Goal: Task Accomplishment & Management: Manage account settings

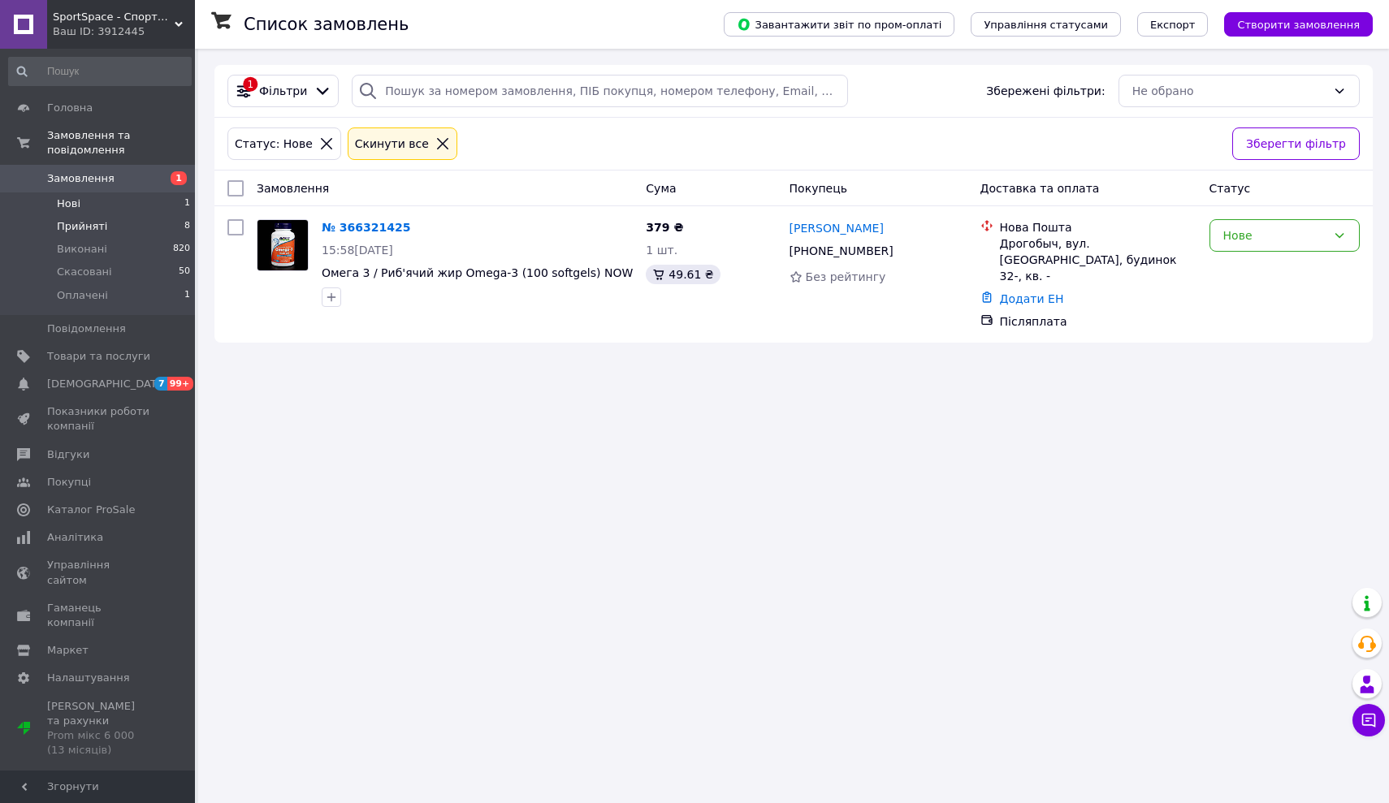
click at [93, 223] on span "Прийняті" at bounding box center [82, 226] width 50 height 15
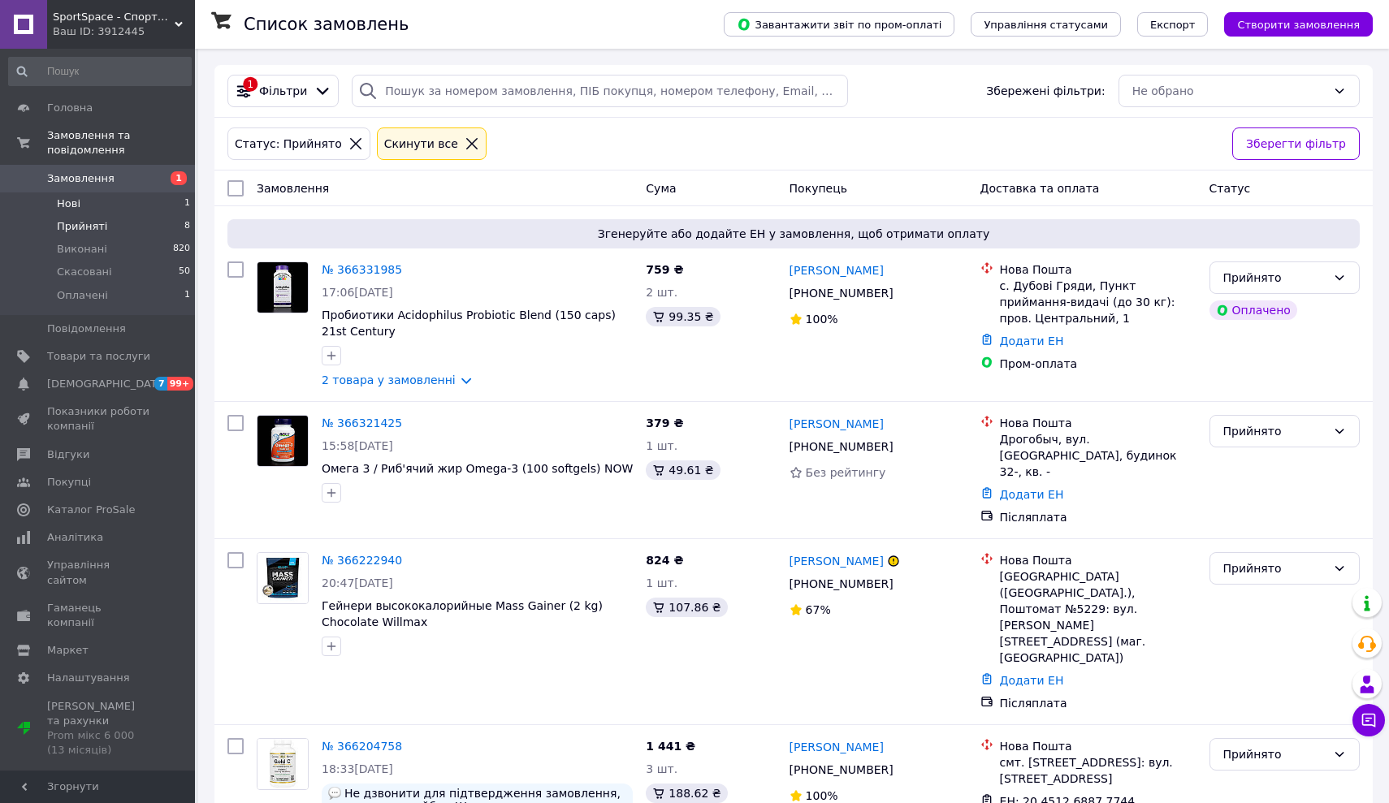
click at [64, 204] on span "Нові" at bounding box center [69, 204] width 24 height 15
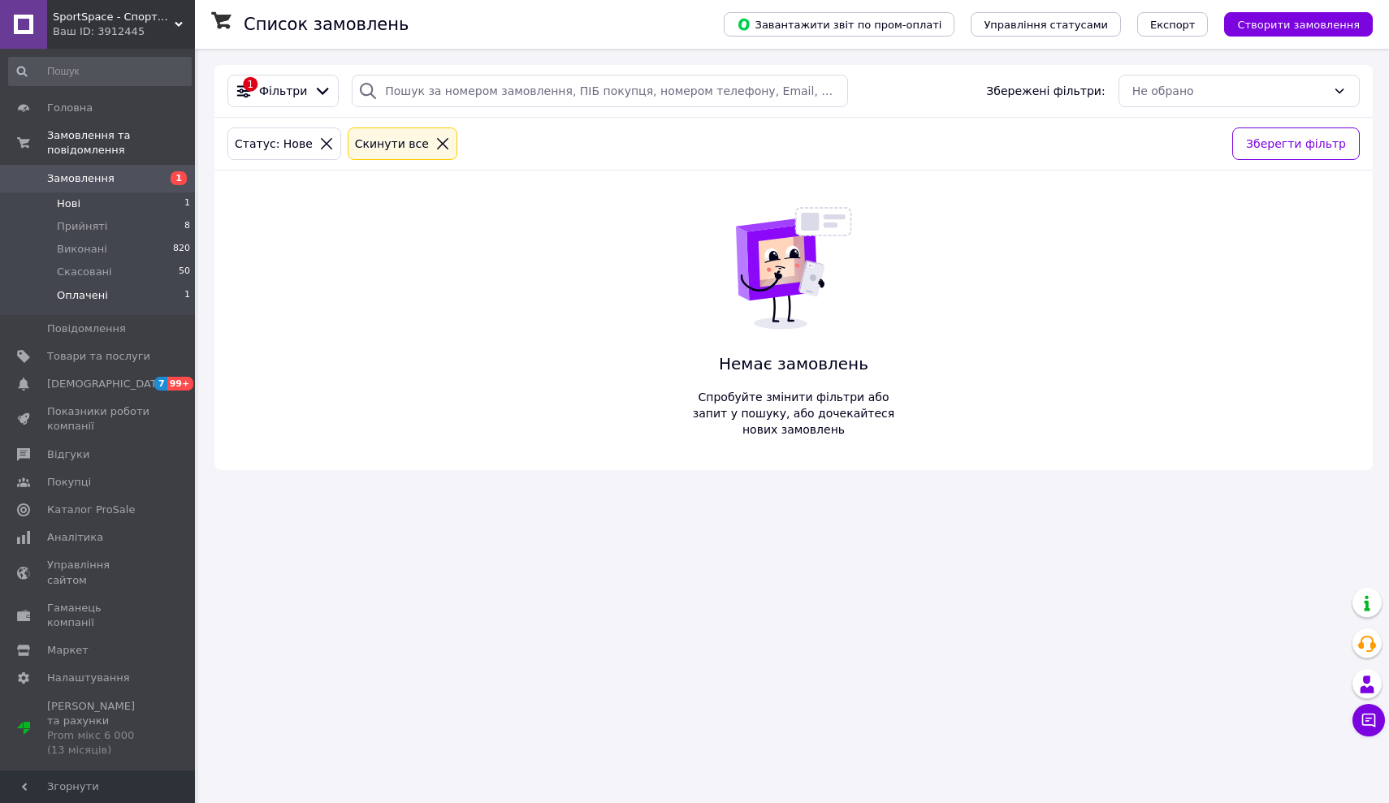
click at [74, 298] on span "Оплачені" at bounding box center [82, 295] width 51 height 15
click at [89, 226] on span "Прийняті" at bounding box center [82, 226] width 50 height 15
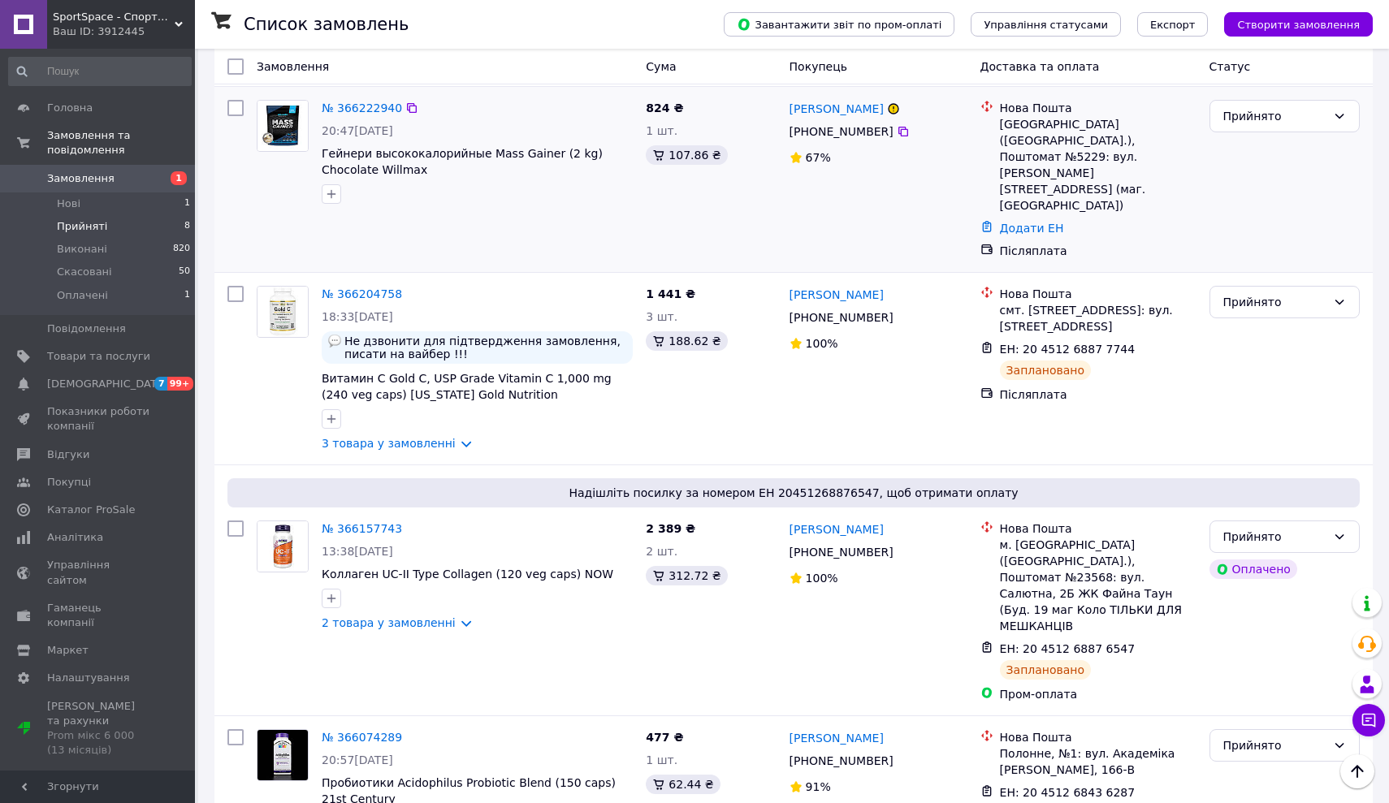
scroll to position [534, 0]
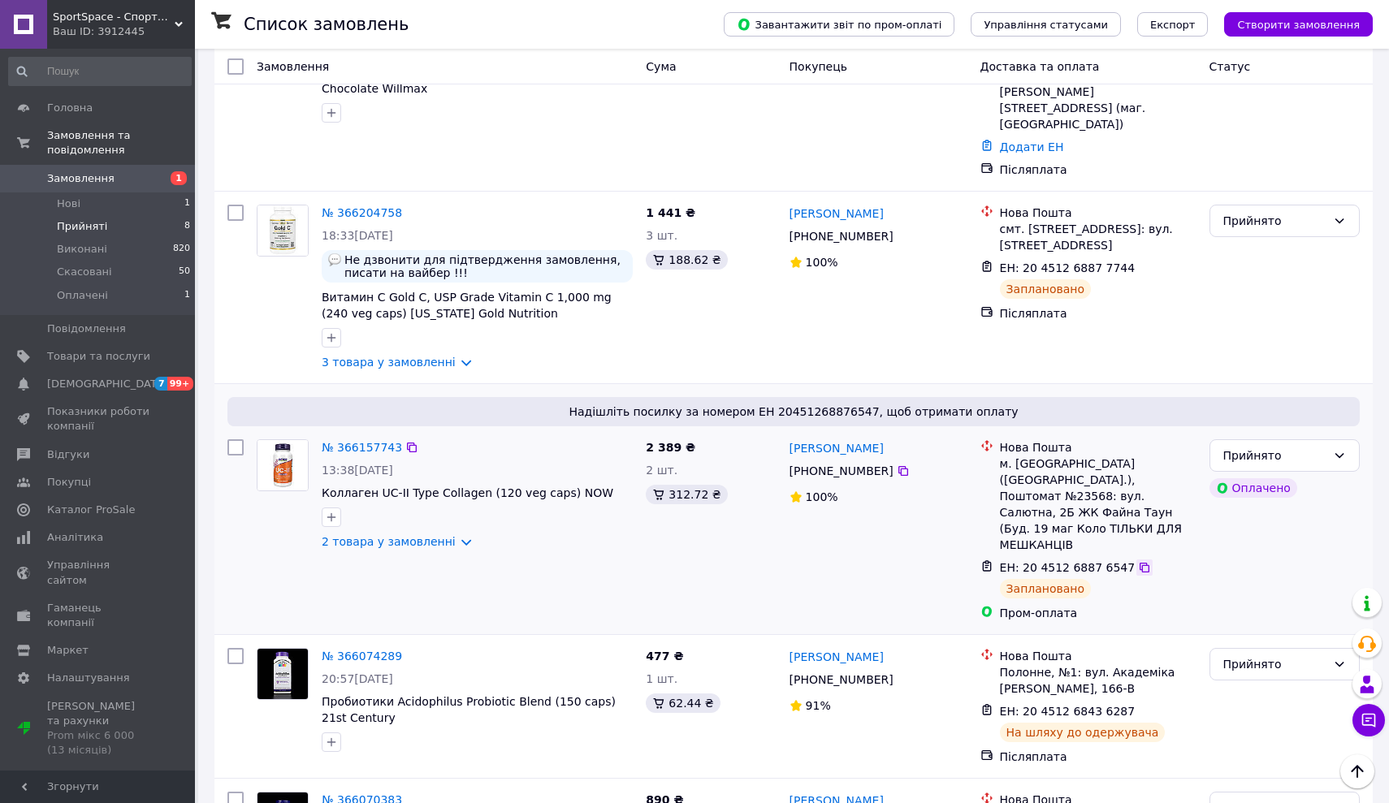
click at [1139, 561] on icon at bounding box center [1144, 567] width 13 height 13
click at [92, 221] on span "Прийняті" at bounding box center [82, 226] width 50 height 15
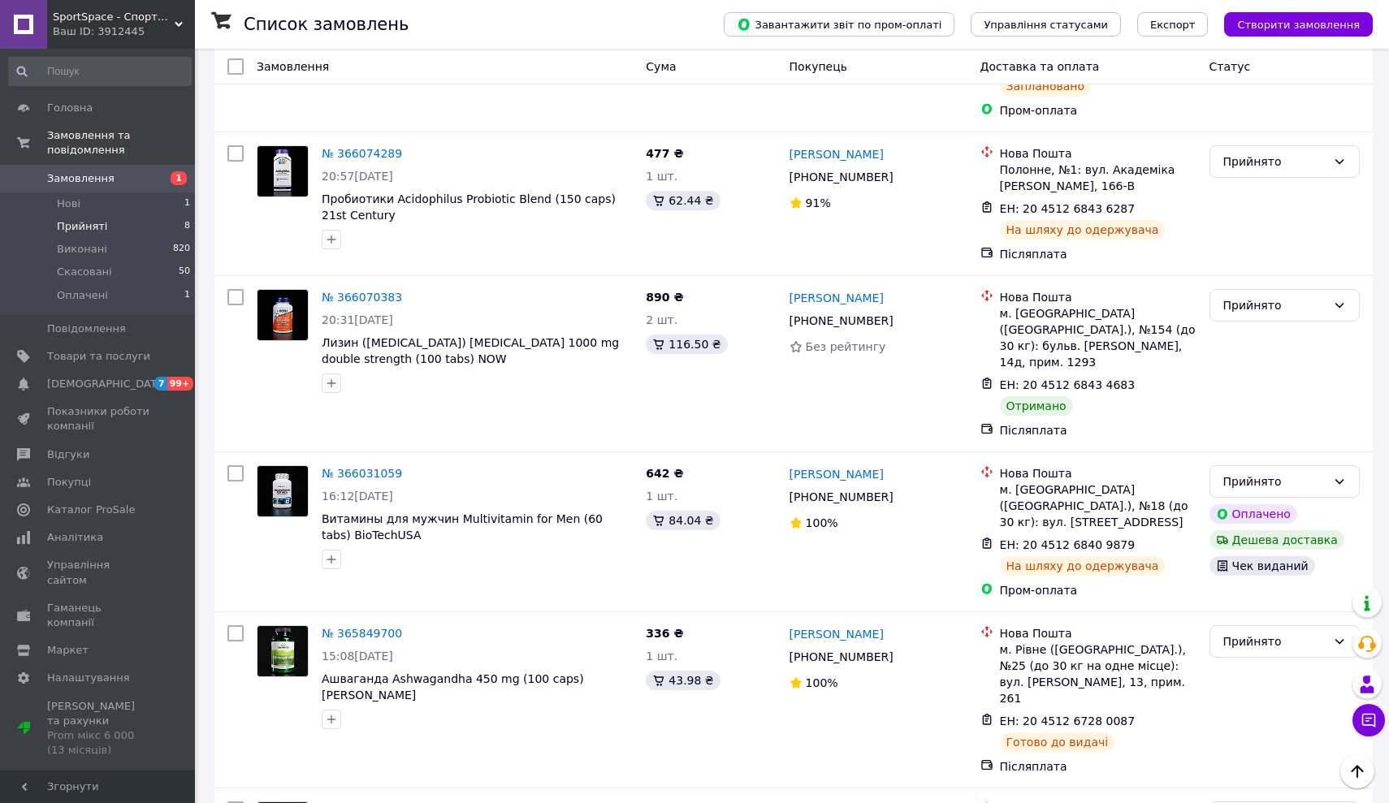
scroll to position [1036, 0]
click at [1239, 297] on div "Прийнято" at bounding box center [1274, 306] width 103 height 18
click at [1242, 236] on li "Виконано" at bounding box center [1284, 244] width 149 height 29
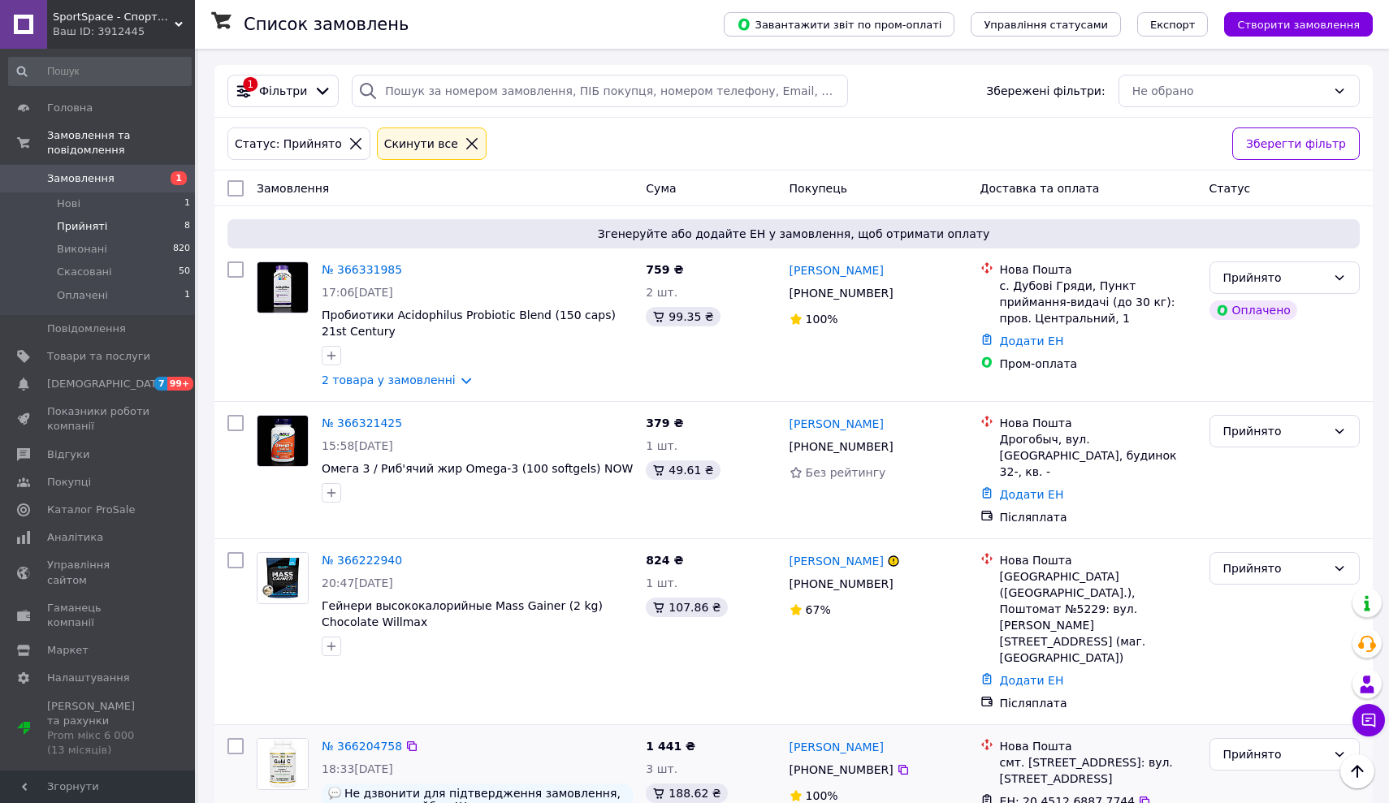
scroll to position [0, 0]
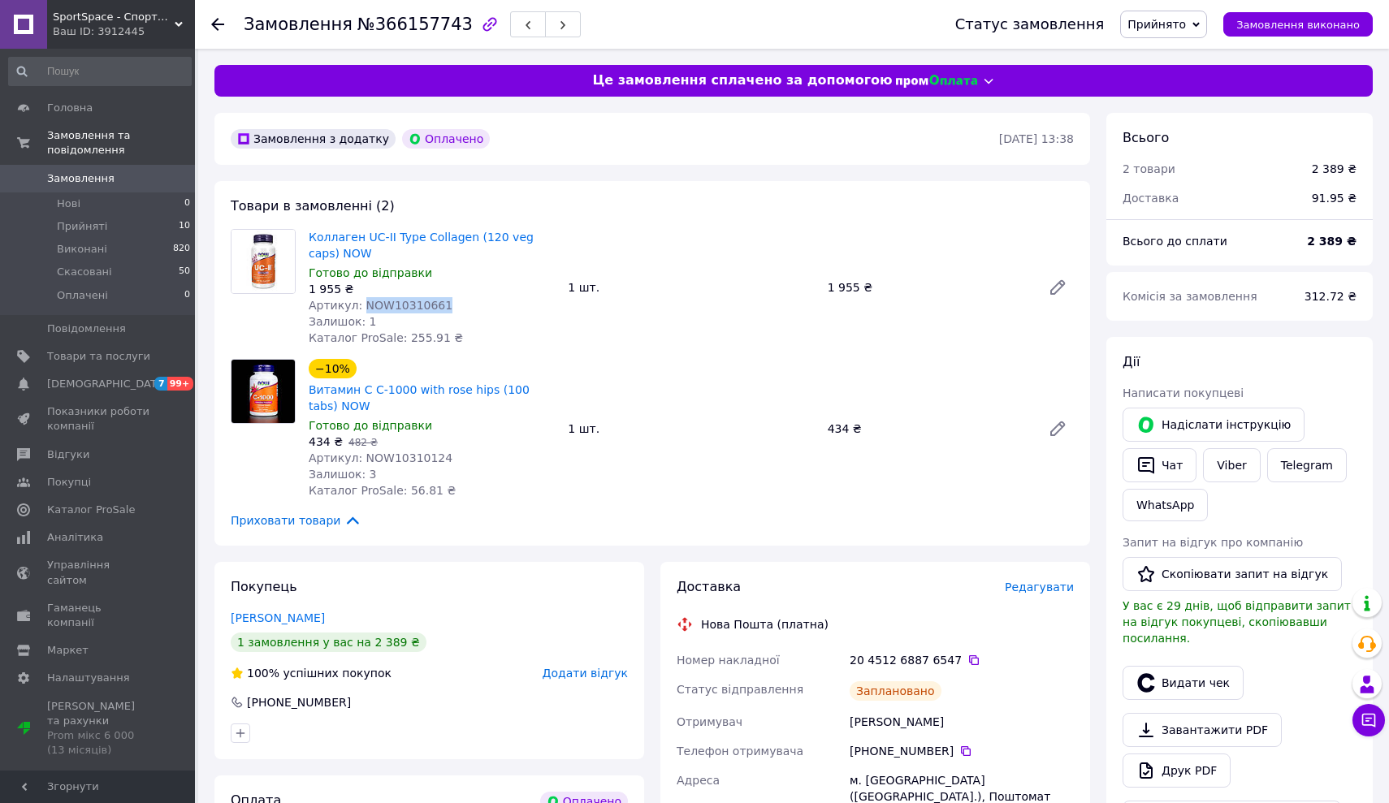
drag, startPoint x: 442, startPoint y: 304, endPoint x: 363, endPoint y: 305, distance: 78.8
click at [363, 305] on div "Артикул: NOW10310661" at bounding box center [432, 305] width 246 height 16
copy span "NOW10310661"
drag, startPoint x: 446, startPoint y: 456, endPoint x: 363, endPoint y: 457, distance: 82.9
click at [363, 457] on div "Артикул: NOW10310124" at bounding box center [432, 458] width 246 height 16
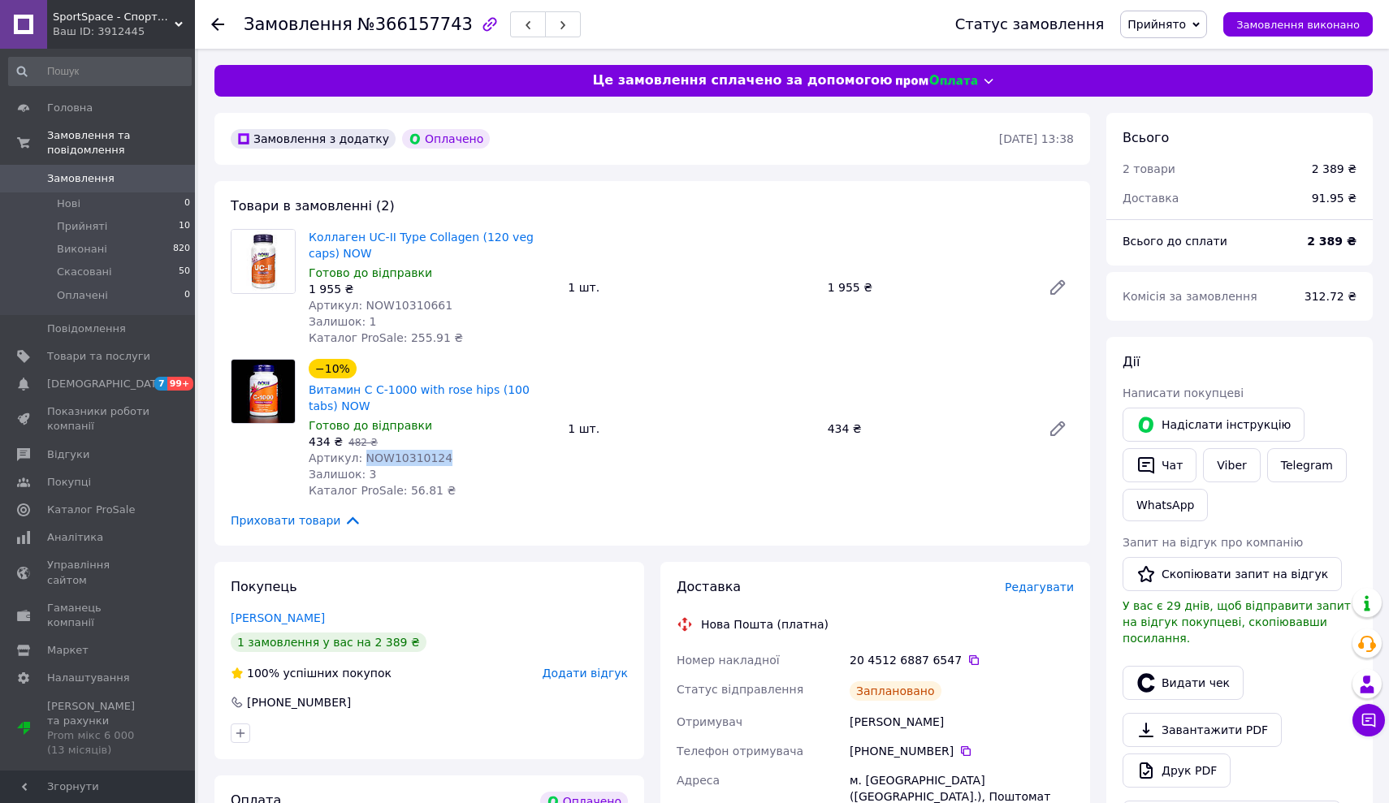
copy span "NOW10310124"
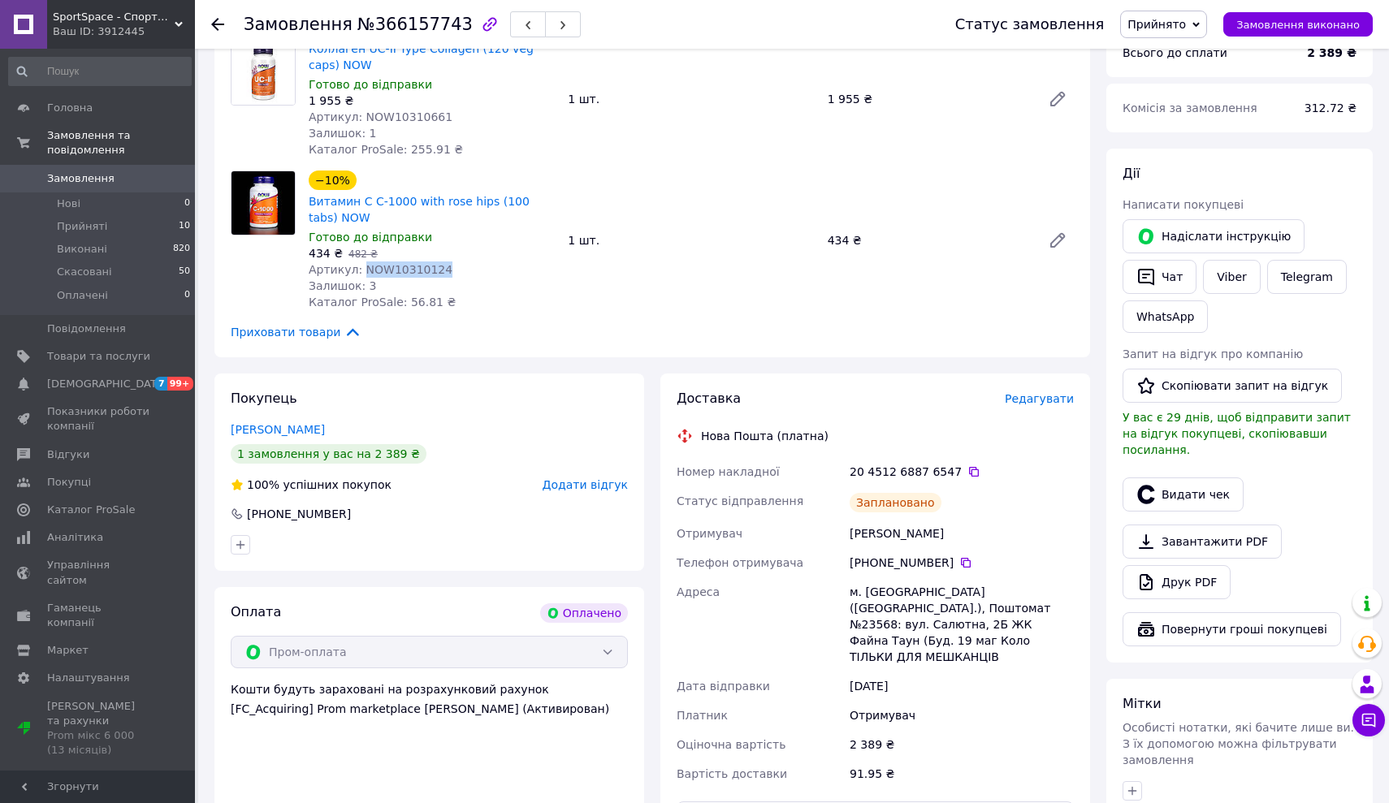
scroll to position [243, 0]
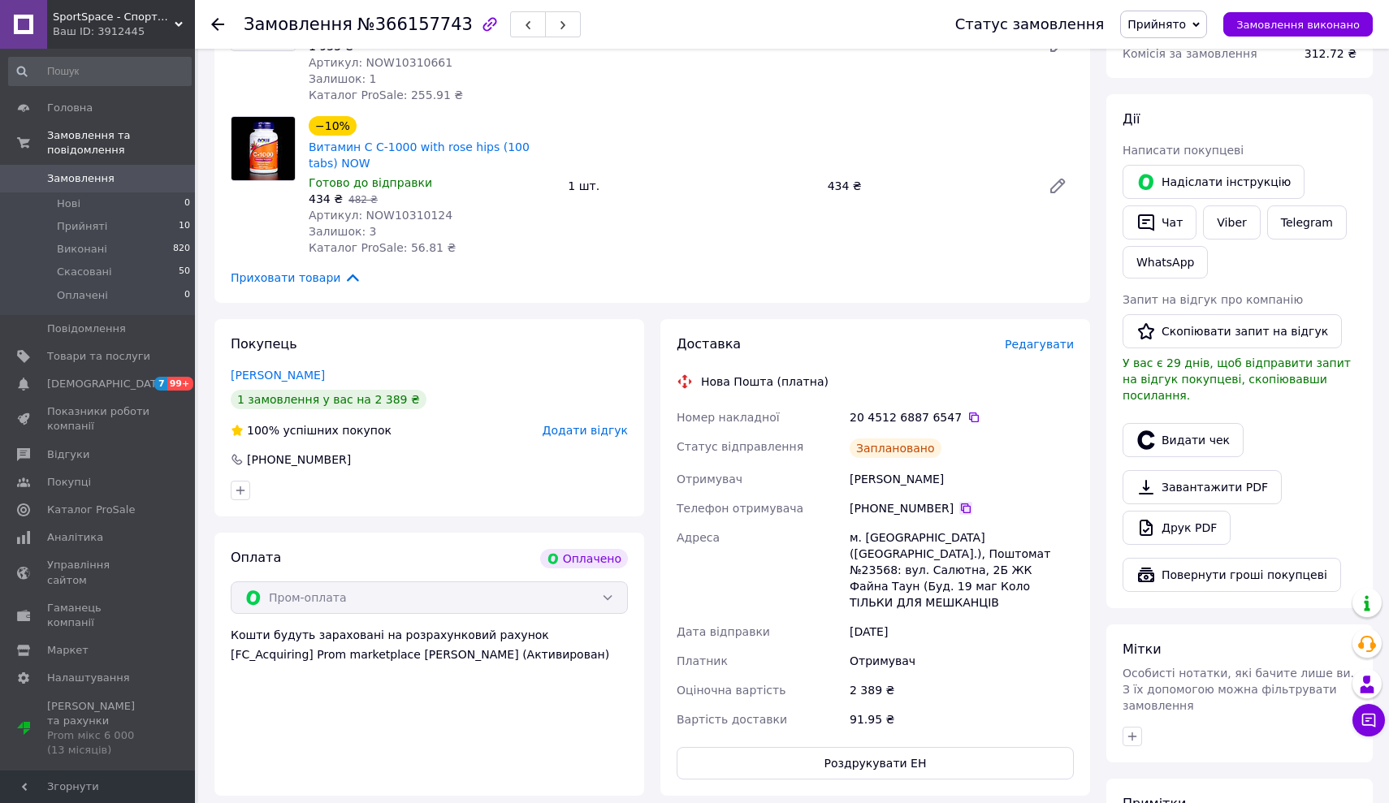
click at [961, 508] on icon at bounding box center [966, 509] width 10 height 10
click at [1174, 432] on button "Видати чек" at bounding box center [1183, 440] width 121 height 34
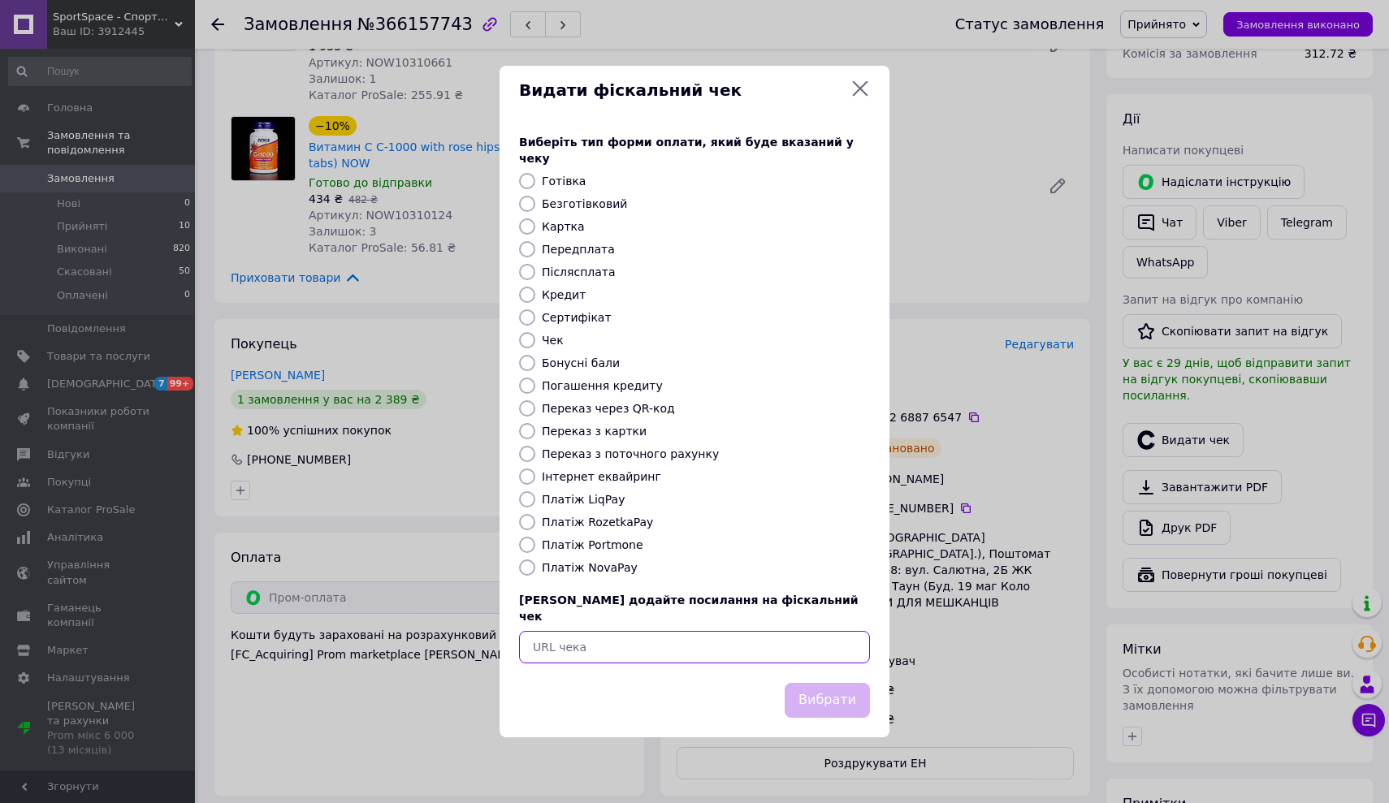
click at [786, 639] on input "text" at bounding box center [694, 647] width 351 height 32
paste input "[URL][DOMAIN_NAME]"
type input "[URL][DOMAIN_NAME]"
click at [815, 683] on button "Вибрати" at bounding box center [827, 700] width 85 height 35
